Goal: Information Seeking & Learning: Learn about a topic

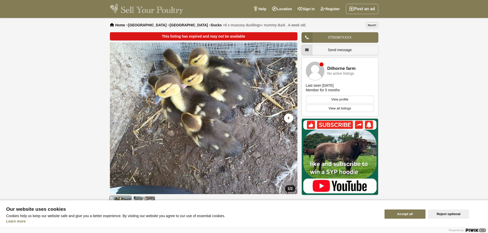
click at [211, 25] on span "Ducks" at bounding box center [216, 25] width 11 height 4
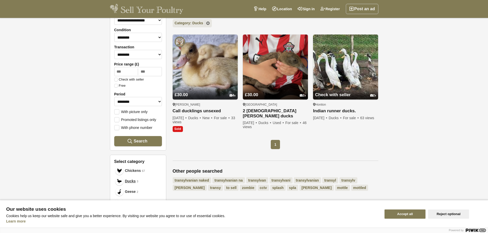
scroll to position [26, 0]
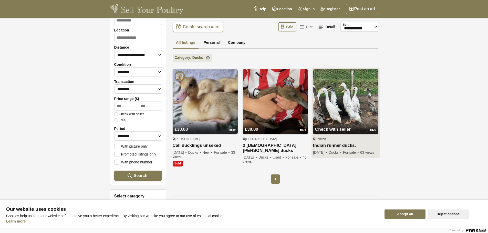
click at [346, 102] on img at bounding box center [345, 101] width 65 height 65
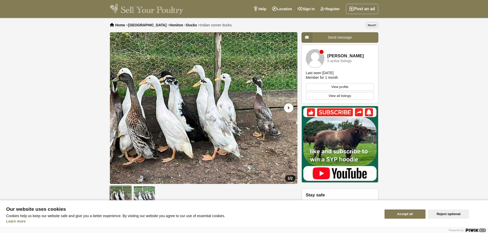
click at [290, 109] on icon "Next slide" at bounding box center [288, 108] width 9 height 9
